Goal: Navigation & Orientation: Find specific page/section

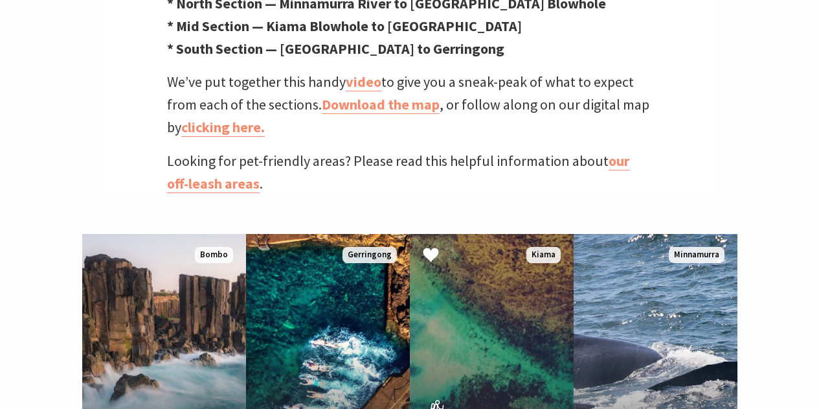
scroll to position [648, 0]
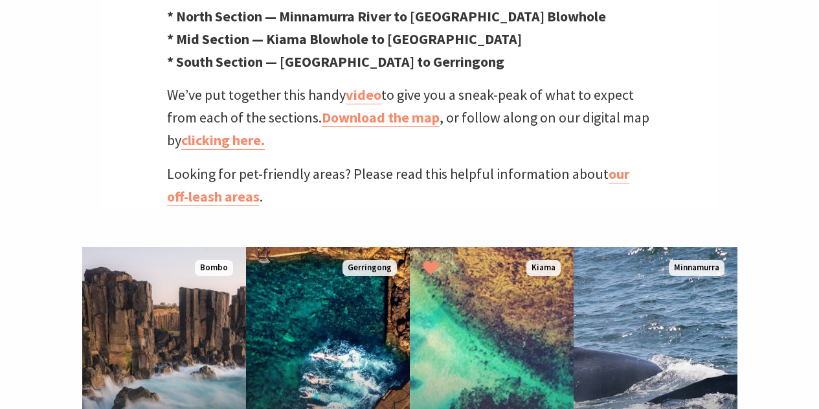
click at [438, 260] on icon "Click to Favourite Boneyard, Kiama" at bounding box center [431, 268] width 16 height 16
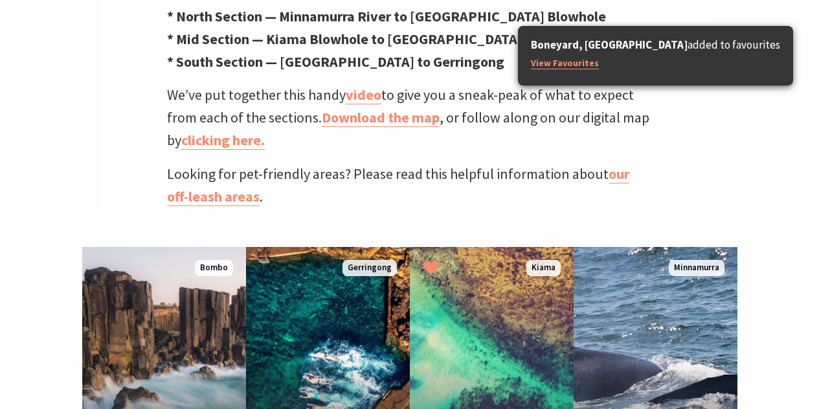
click at [644, 70] on div "Boneyard, Kiama added to favourites View Favourites" at bounding box center [655, 56] width 275 height 60
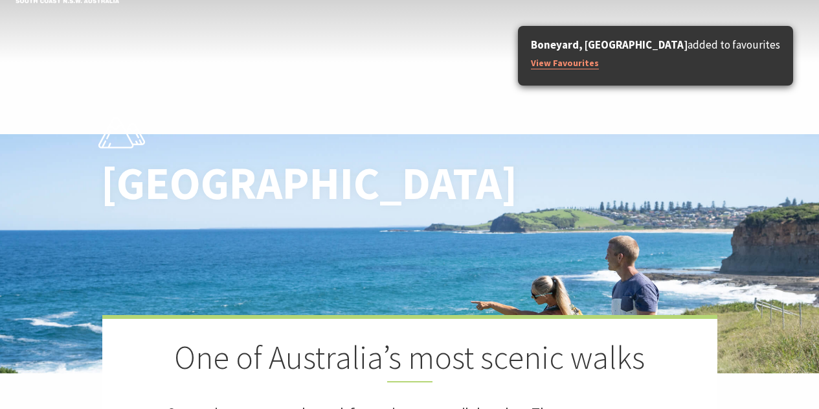
scroll to position [0, 0]
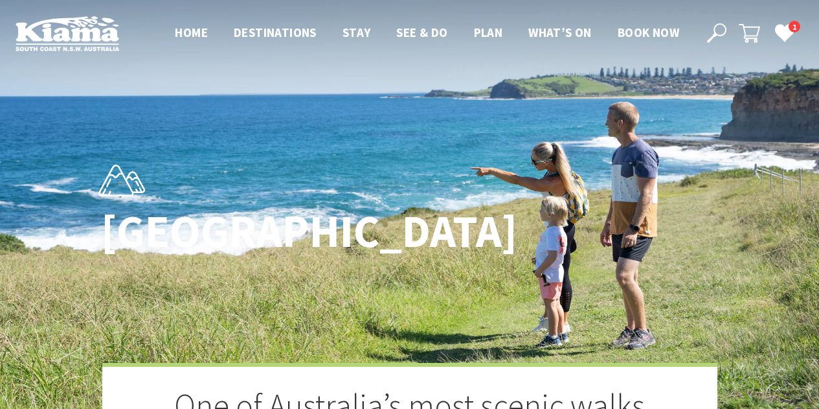
click at [790, 30] on span "1" at bounding box center [795, 27] width 12 height 12
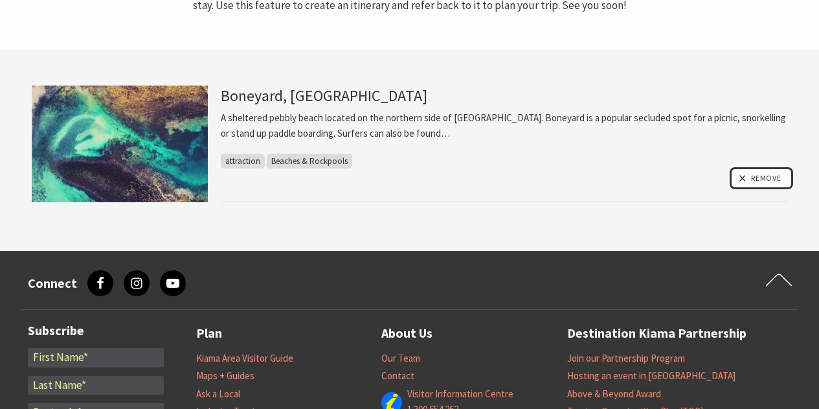
scroll to position [194, 0]
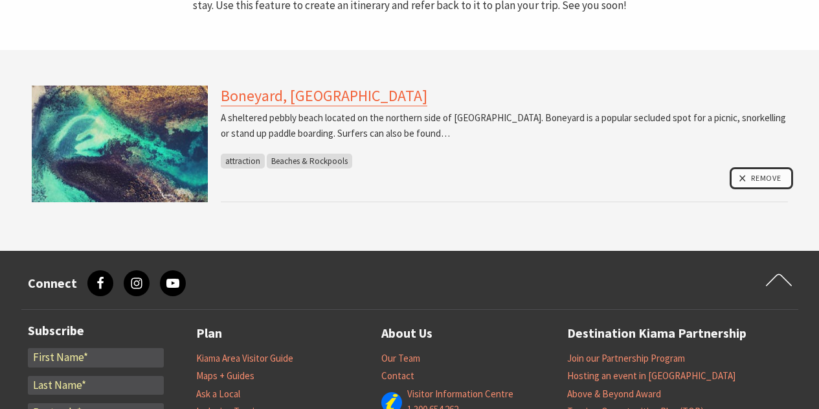
click at [266, 90] on link "Boneyard, [GEOGRAPHIC_DATA]" at bounding box center [324, 95] width 207 height 21
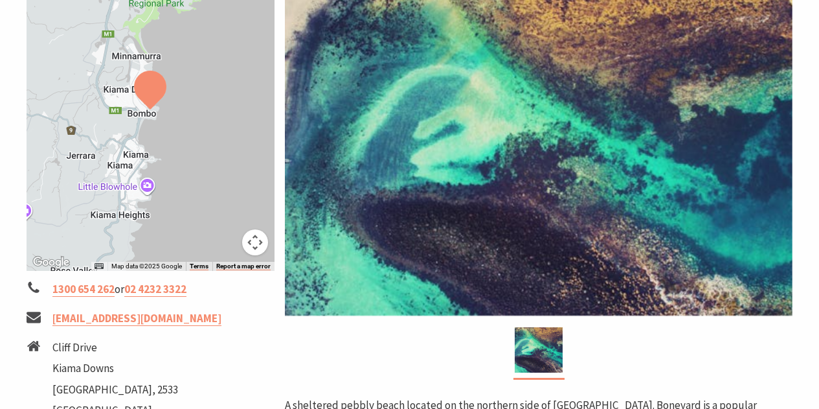
scroll to position [65, 0]
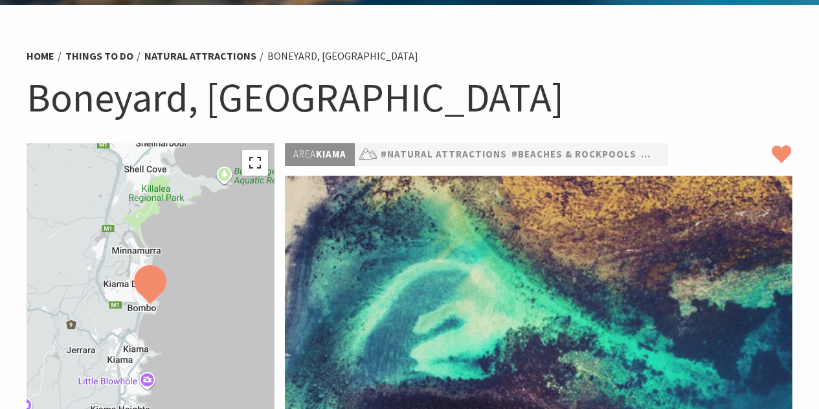
click at [258, 159] on button "Toggle fullscreen view" at bounding box center [255, 163] width 26 height 26
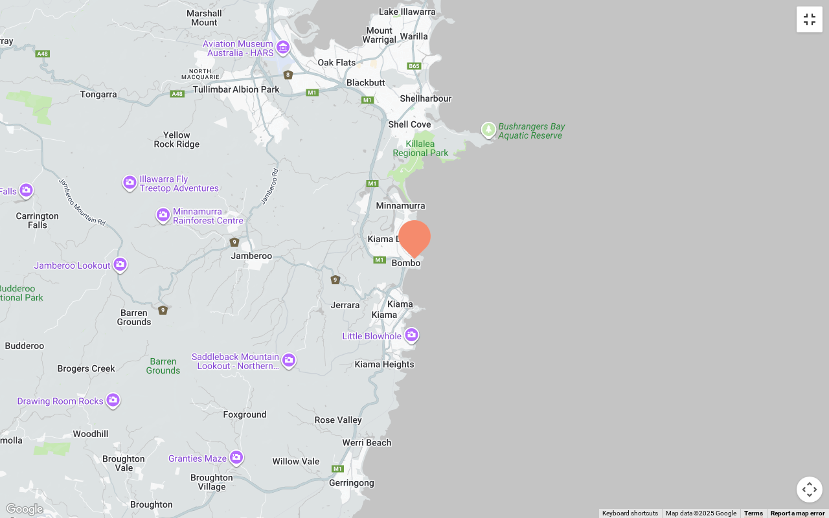
click at [819, 16] on button "Toggle fullscreen view" at bounding box center [810, 19] width 26 height 26
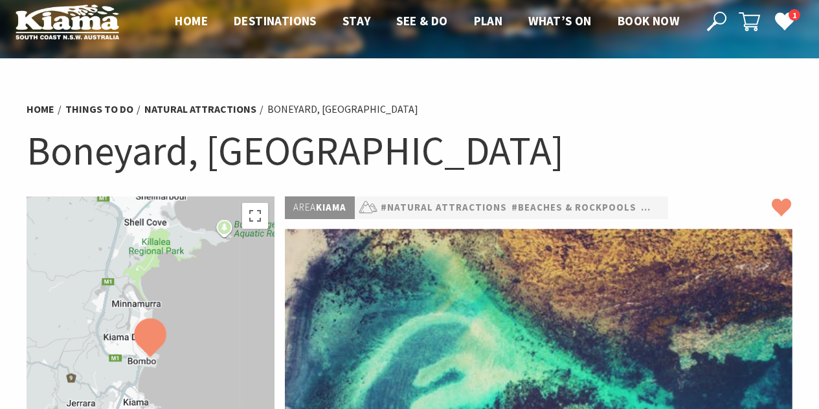
scroll to position [0, 0]
